Goal: Task Accomplishment & Management: Use online tool/utility

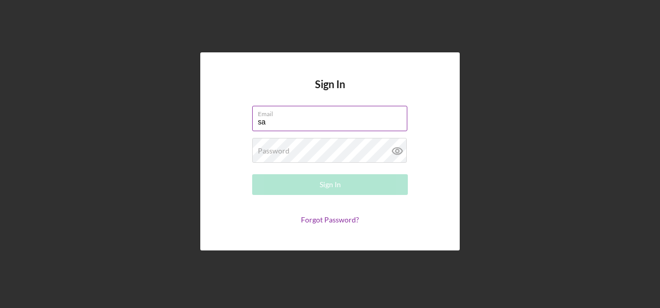
type input "[PERSON_NAME][EMAIL_ADDRESS][PERSON_NAME][DOMAIN_NAME]"
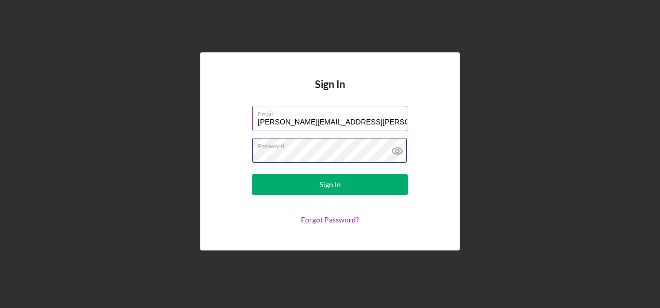
click at [252, 174] on button "Sign In" at bounding box center [330, 184] width 156 height 21
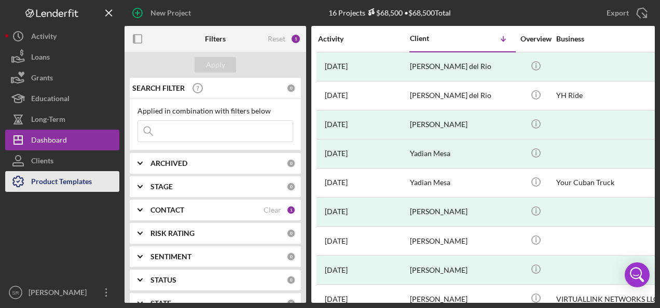
click at [77, 183] on div "Product Templates" at bounding box center [61, 182] width 61 height 23
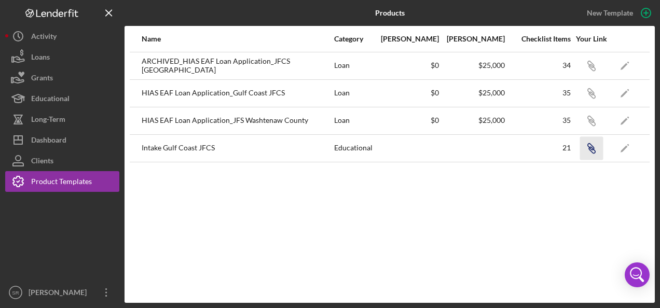
click at [596, 150] on icon "Icon/Link" at bounding box center [591, 148] width 23 height 23
click at [589, 144] on icon "Icon/Link" at bounding box center [591, 148] width 23 height 23
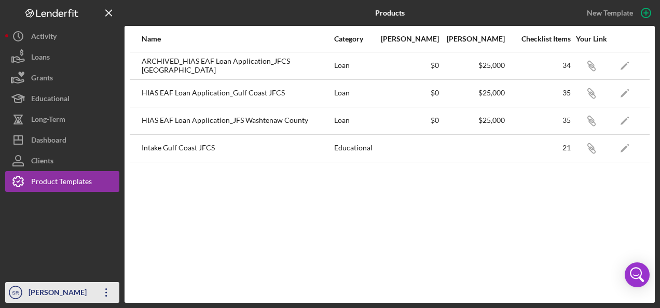
click at [104, 292] on icon "Icon/Overflow" at bounding box center [106, 293] width 26 height 26
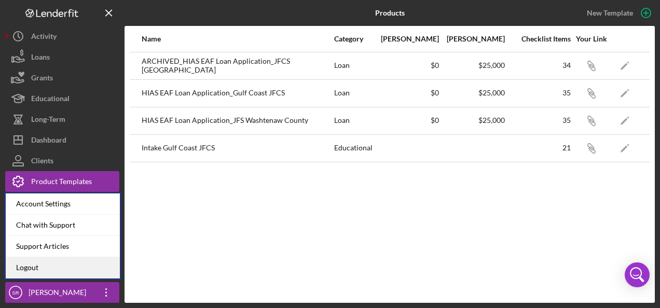
click at [55, 270] on link "Logout" at bounding box center [63, 267] width 114 height 21
